Goal: Transaction & Acquisition: Obtain resource

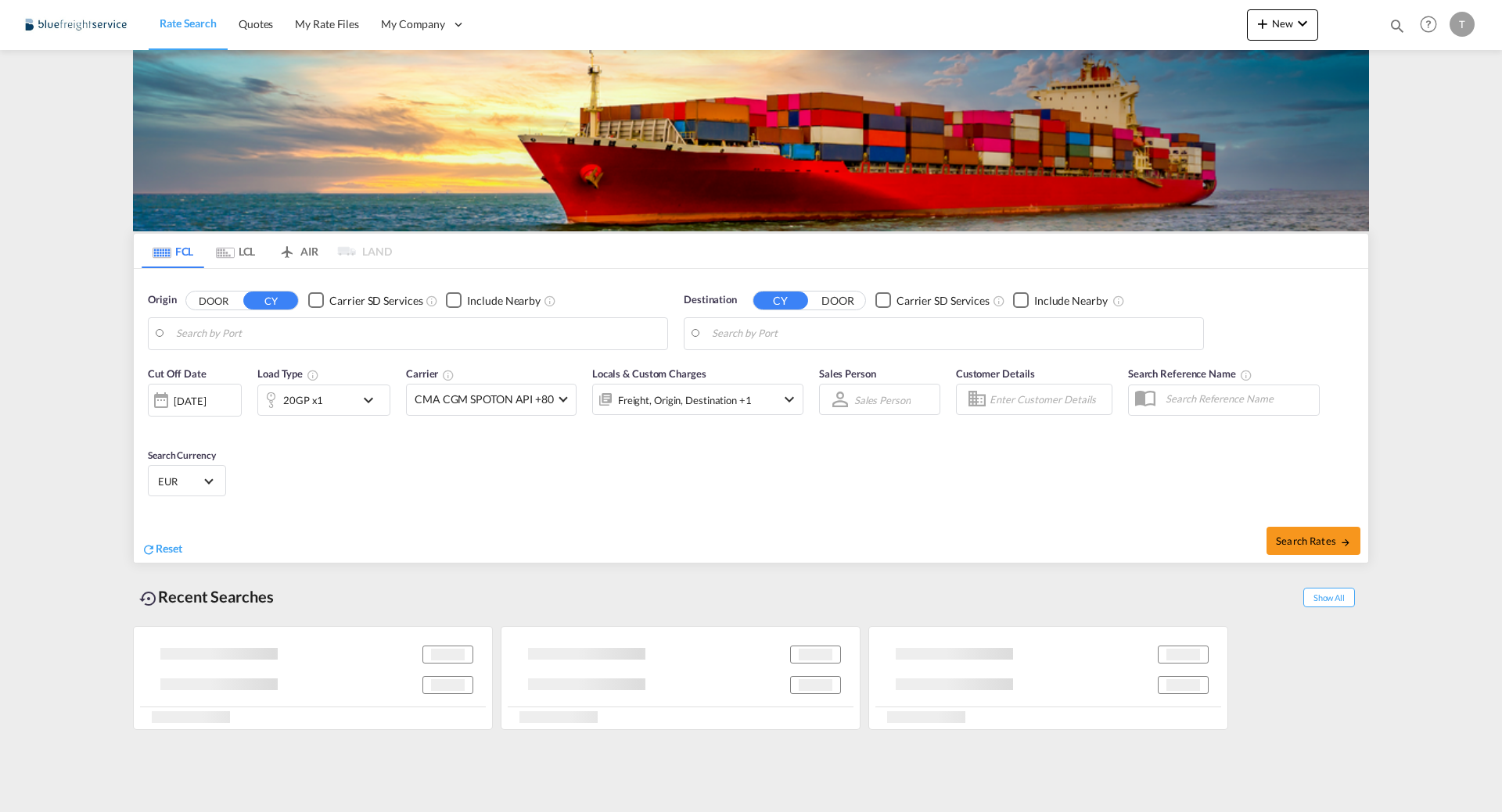
type input "[GEOGRAPHIC_DATA], [GEOGRAPHIC_DATA]"
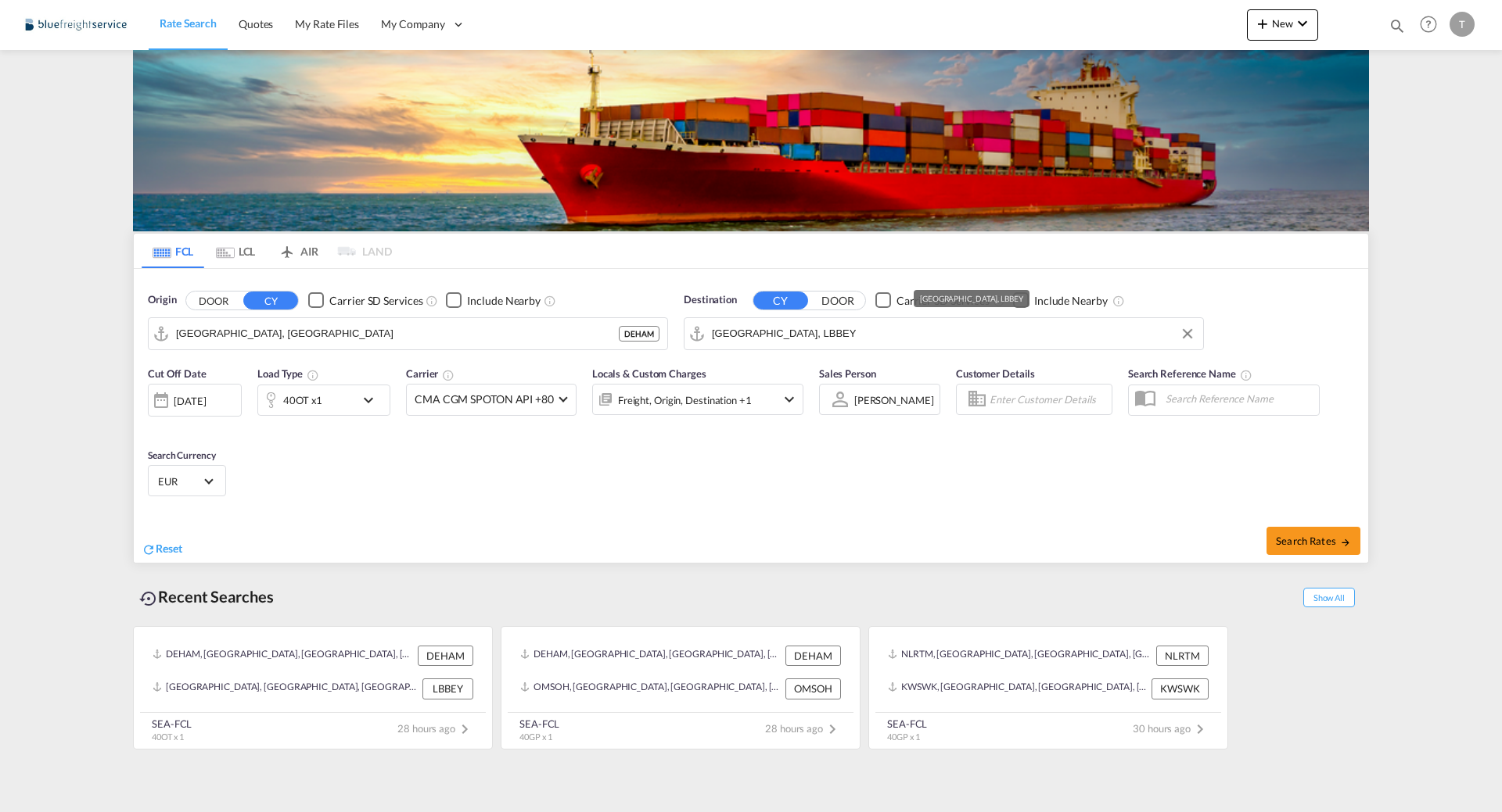
click at [733, 331] on input "[GEOGRAPHIC_DATA], LBBEY" at bounding box center [953, 334] width 483 height 23
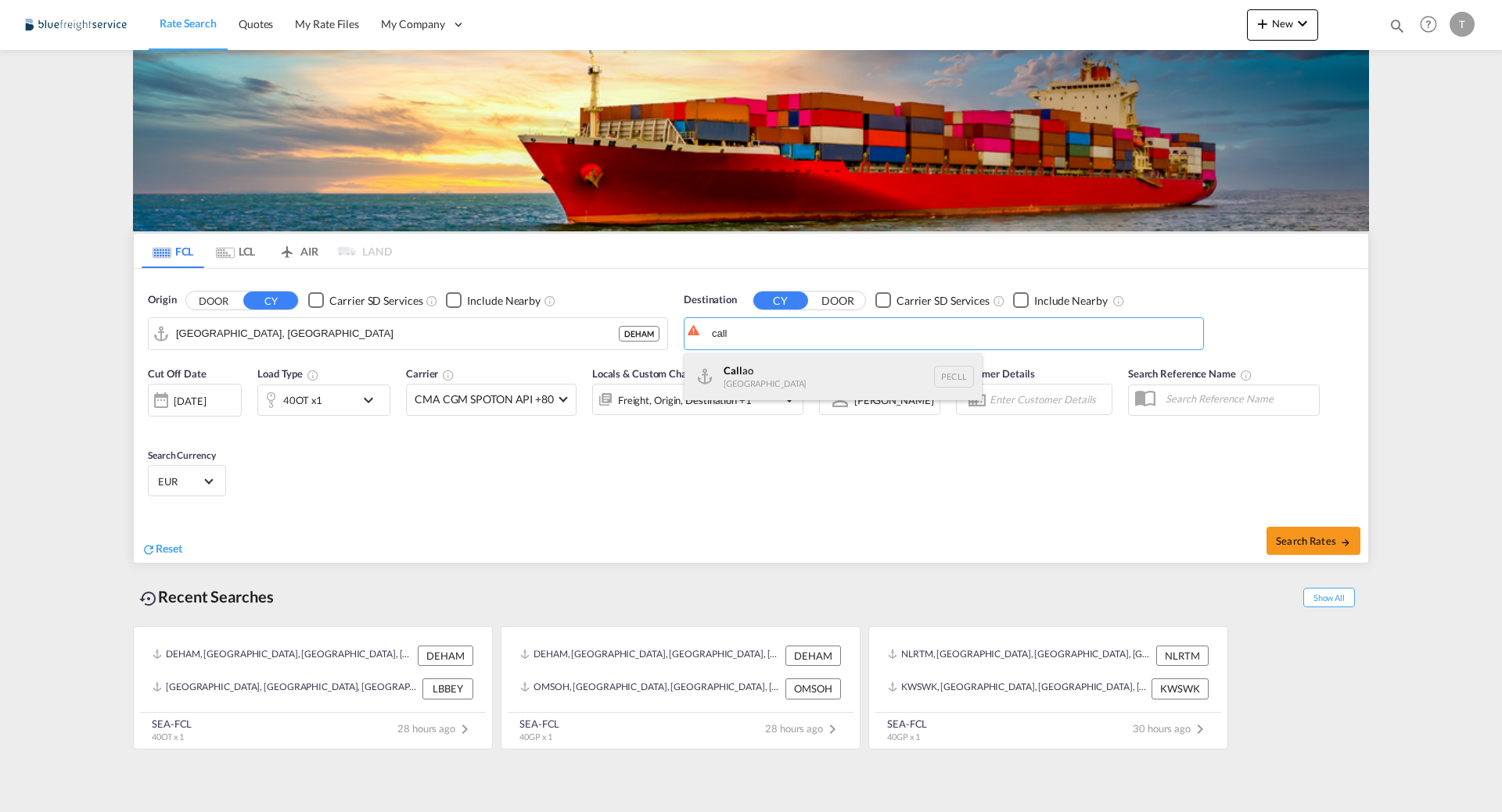
click at [828, 379] on div "Call ao [GEOGRAPHIC_DATA] PECLL" at bounding box center [833, 376] width 297 height 47
type input "Callao, PECLL"
click at [320, 405] on div "40OT x1" at bounding box center [302, 401] width 39 height 22
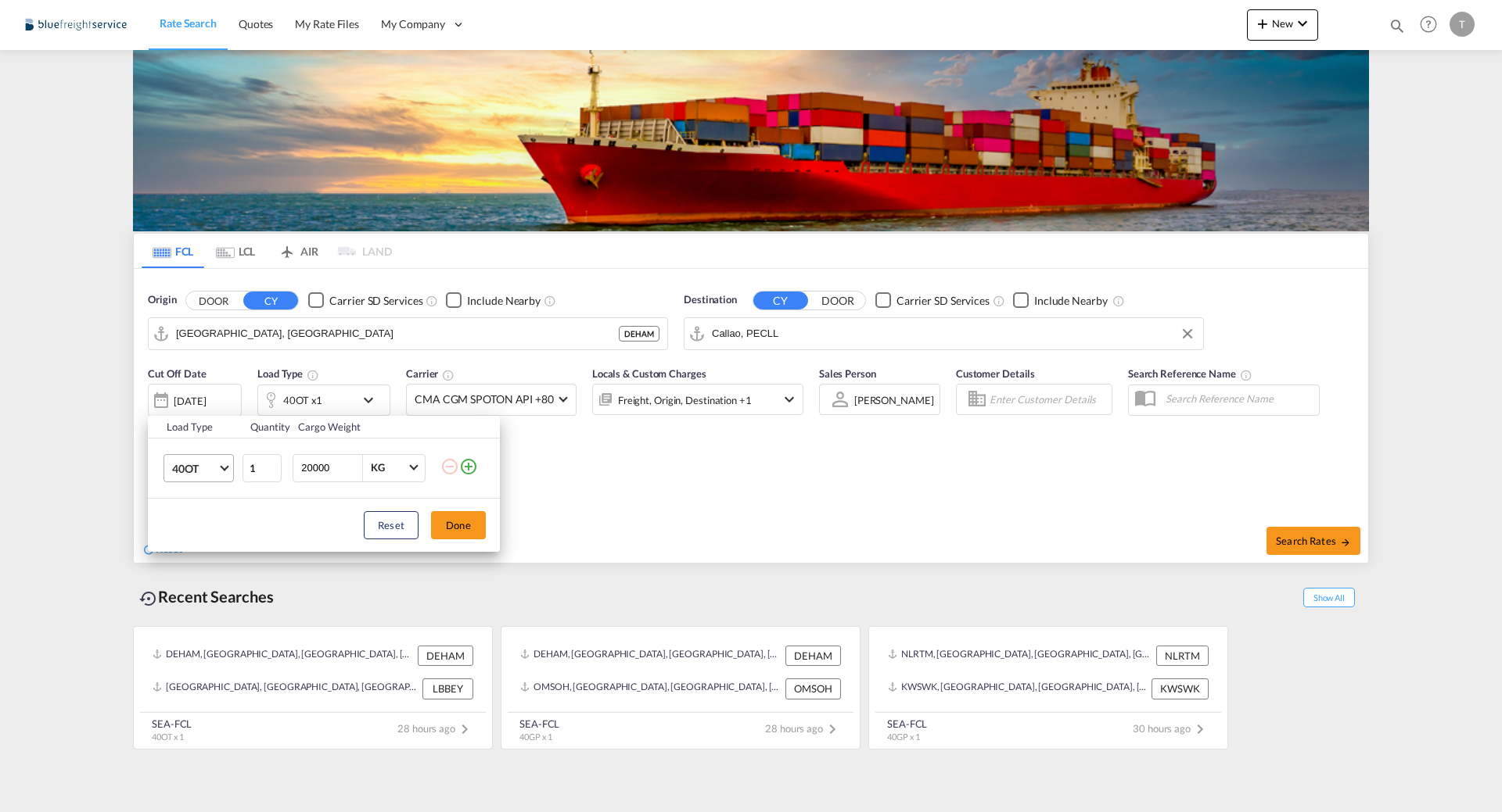
click at [204, 472] on span "40OT" at bounding box center [195, 469] width 45 height 16
click at [199, 381] on div "20GP" at bounding box center [185, 386] width 28 height 16
click at [468, 524] on button "Done" at bounding box center [458, 526] width 55 height 28
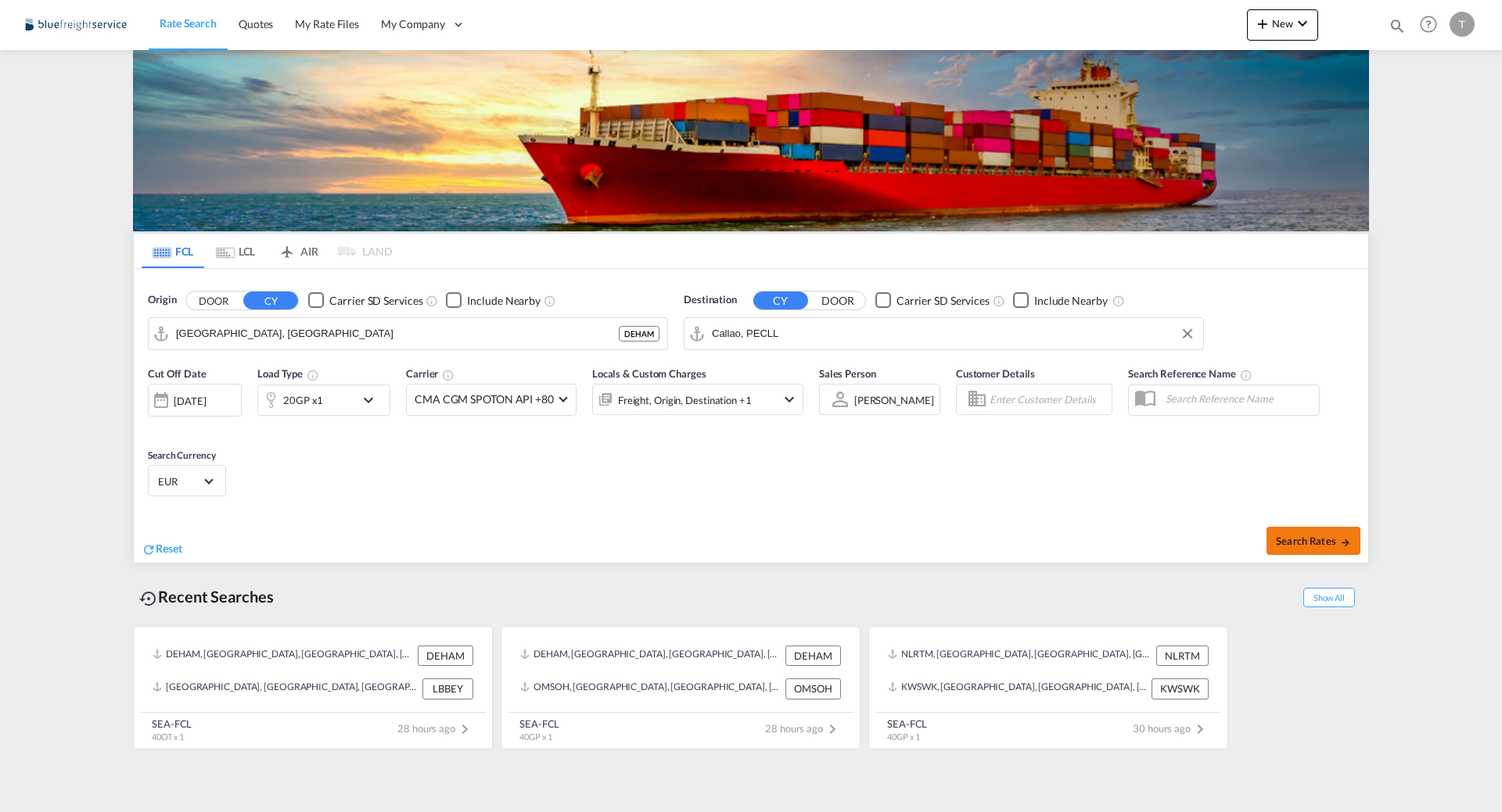
click at [1340, 543] on md-icon "icon-arrow-right" at bounding box center [1345, 542] width 11 height 11
type input "DEHAM to PECLL / [DATE]"
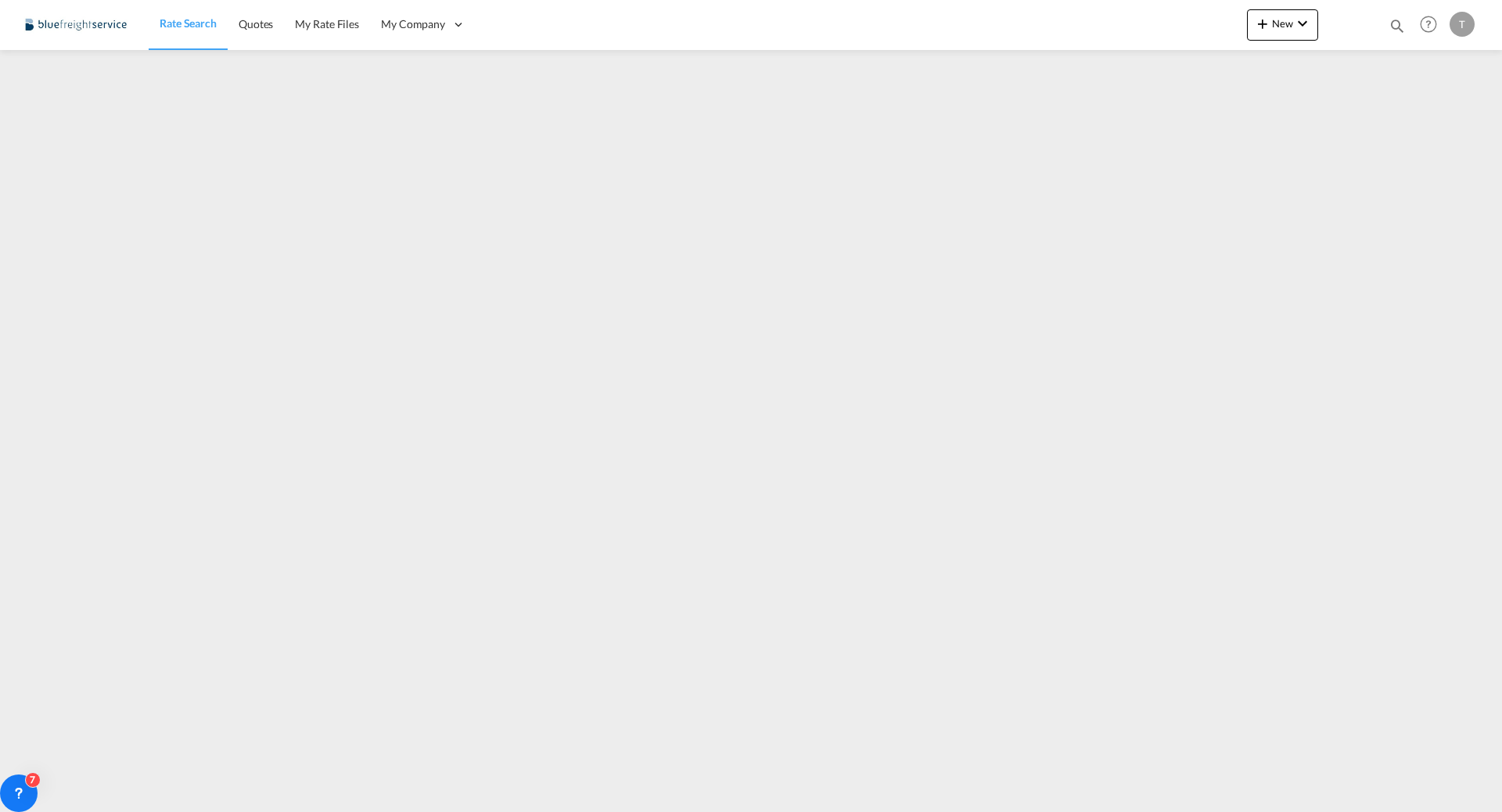
click at [1465, 25] on div "T" at bounding box center [1462, 24] width 25 height 25
click at [1428, 124] on button "Logout" at bounding box center [1444, 119] width 102 height 31
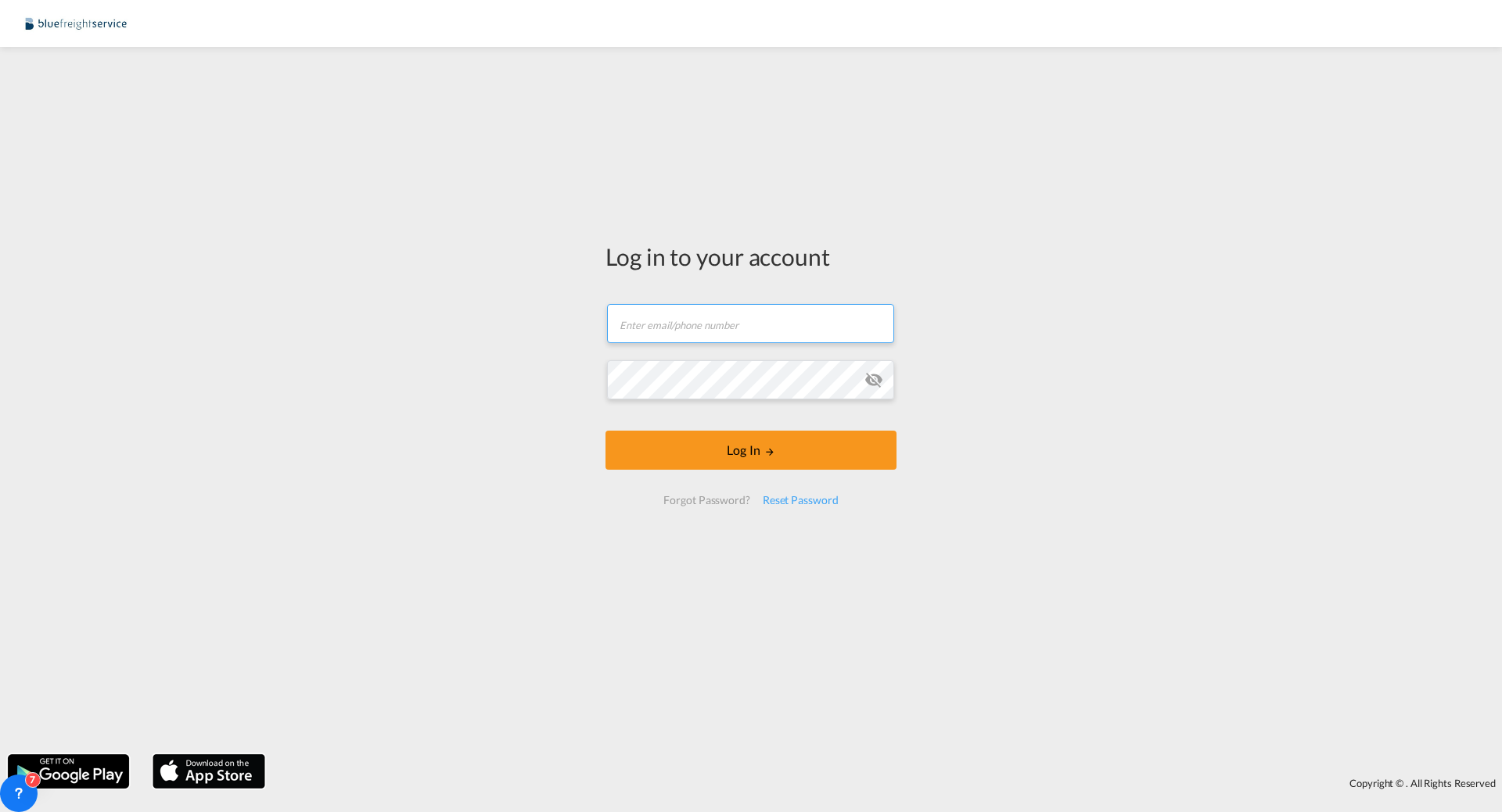
type input "[PERSON_NAME][EMAIL_ADDRESS][PERSON_NAME][DOMAIN_NAME]"
